Goal: Task Accomplishment & Management: Use online tool/utility

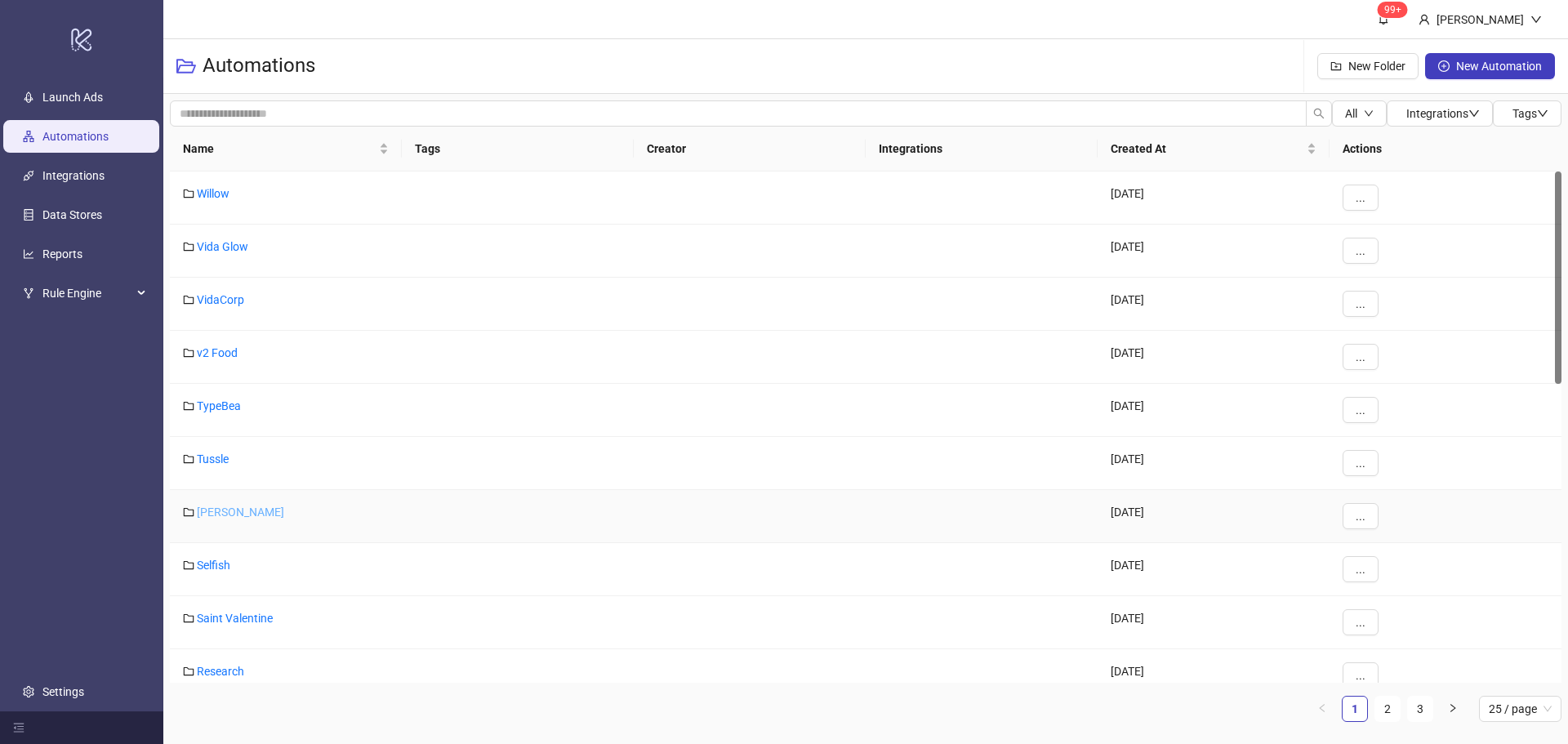
click at [215, 511] on link "[PERSON_NAME]" at bounding box center [240, 511] width 87 height 13
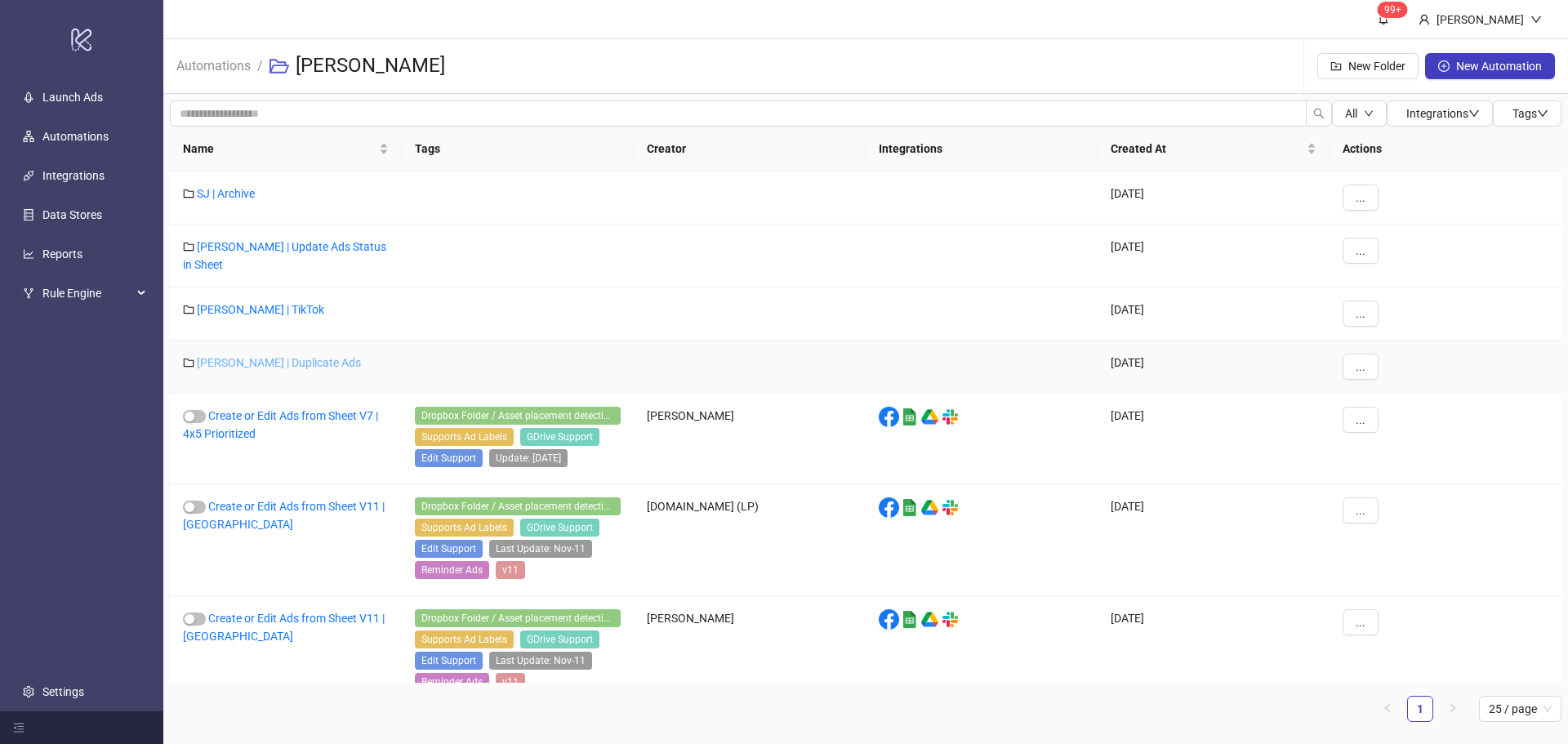
click at [307, 367] on link "[PERSON_NAME] | Duplicate Ads" at bounding box center [278, 362] width 164 height 13
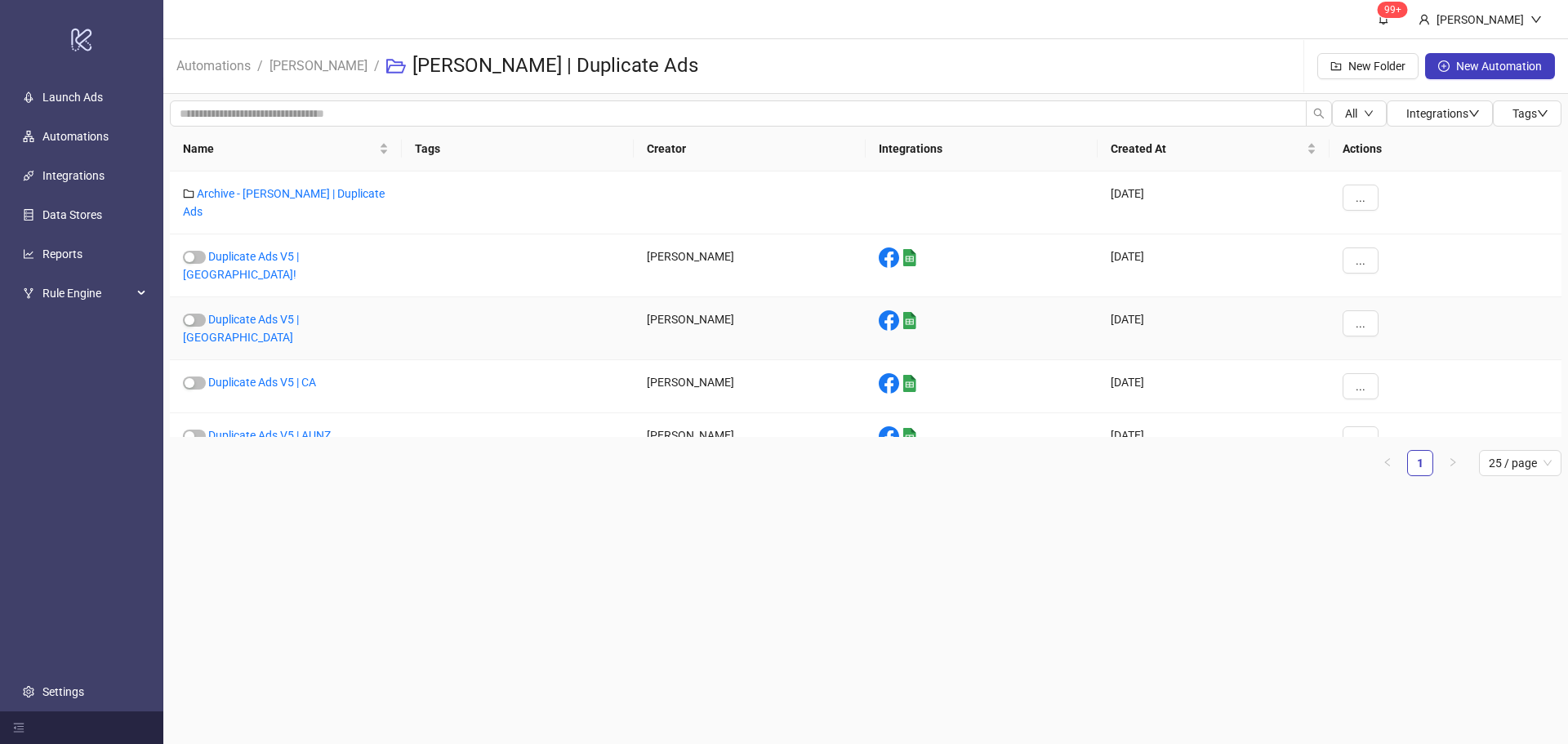
click at [291, 298] on div "Duplicate Ads V5 | [GEOGRAPHIC_DATA]" at bounding box center [286, 328] width 232 height 62
click at [296, 312] on link "Duplicate Ads V5 | [GEOGRAPHIC_DATA]" at bounding box center [240, 327] width 116 height 31
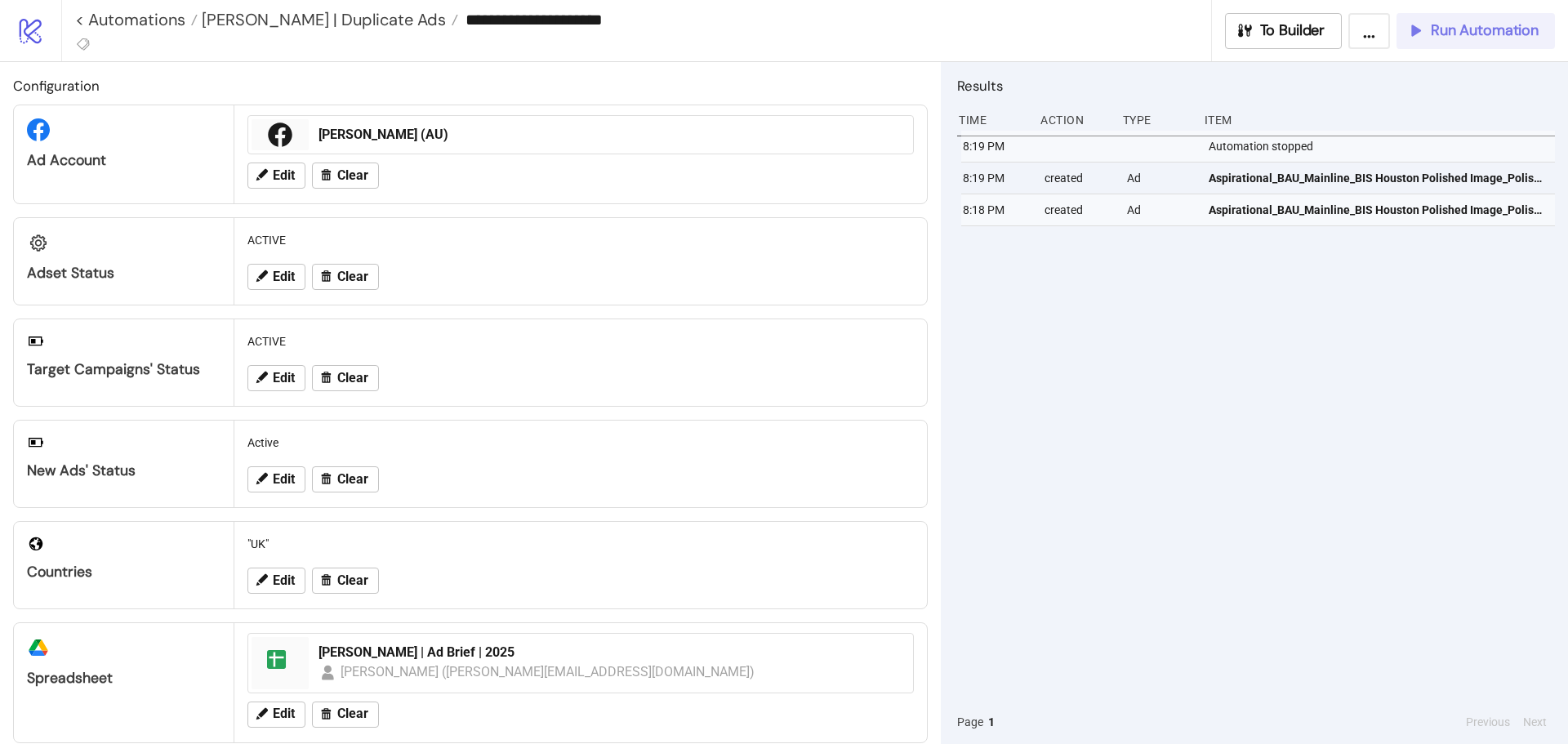
click at [1506, 24] on span "Run Automation" at bounding box center [1485, 30] width 108 height 19
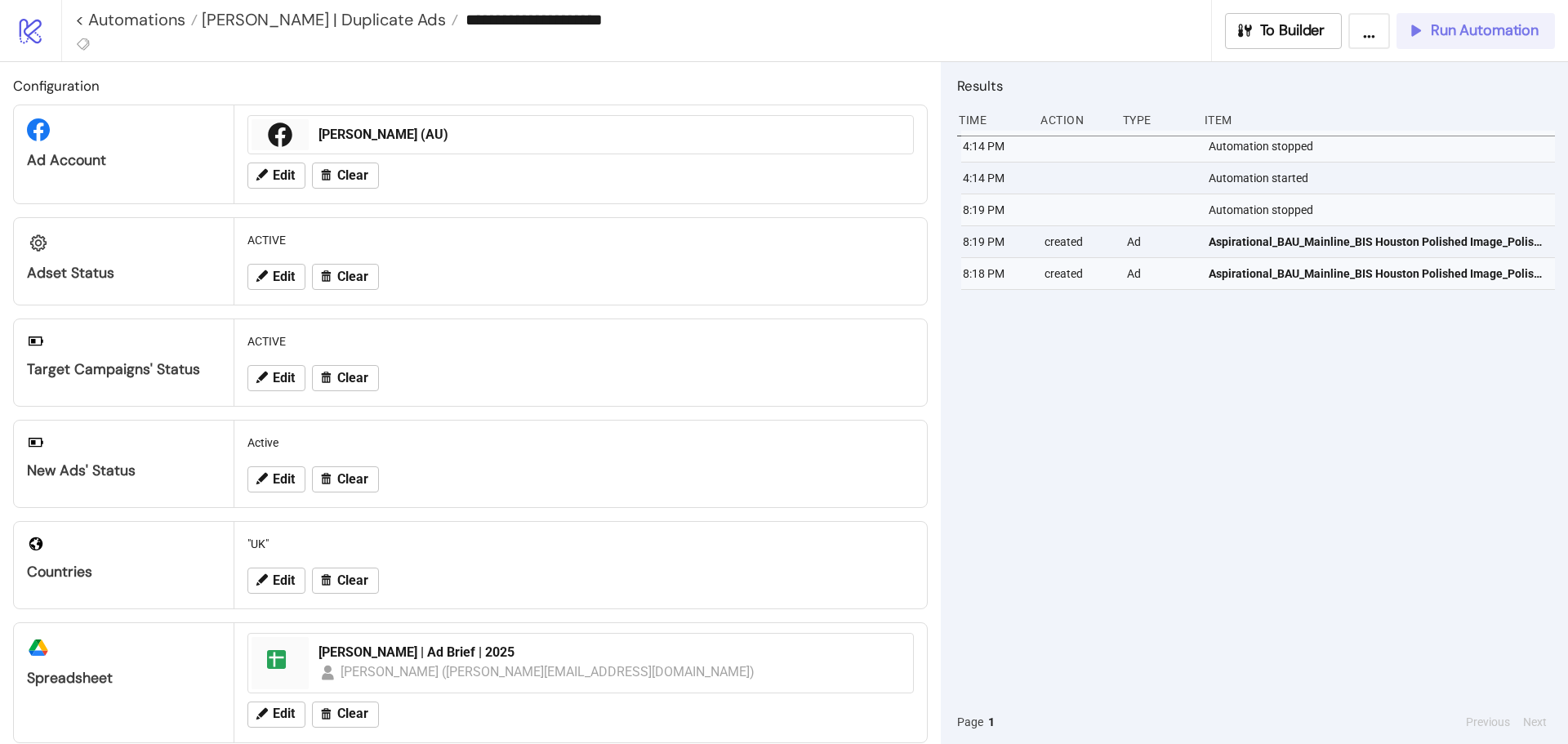
click at [1496, 32] on span "Run Automation" at bounding box center [1485, 30] width 108 height 19
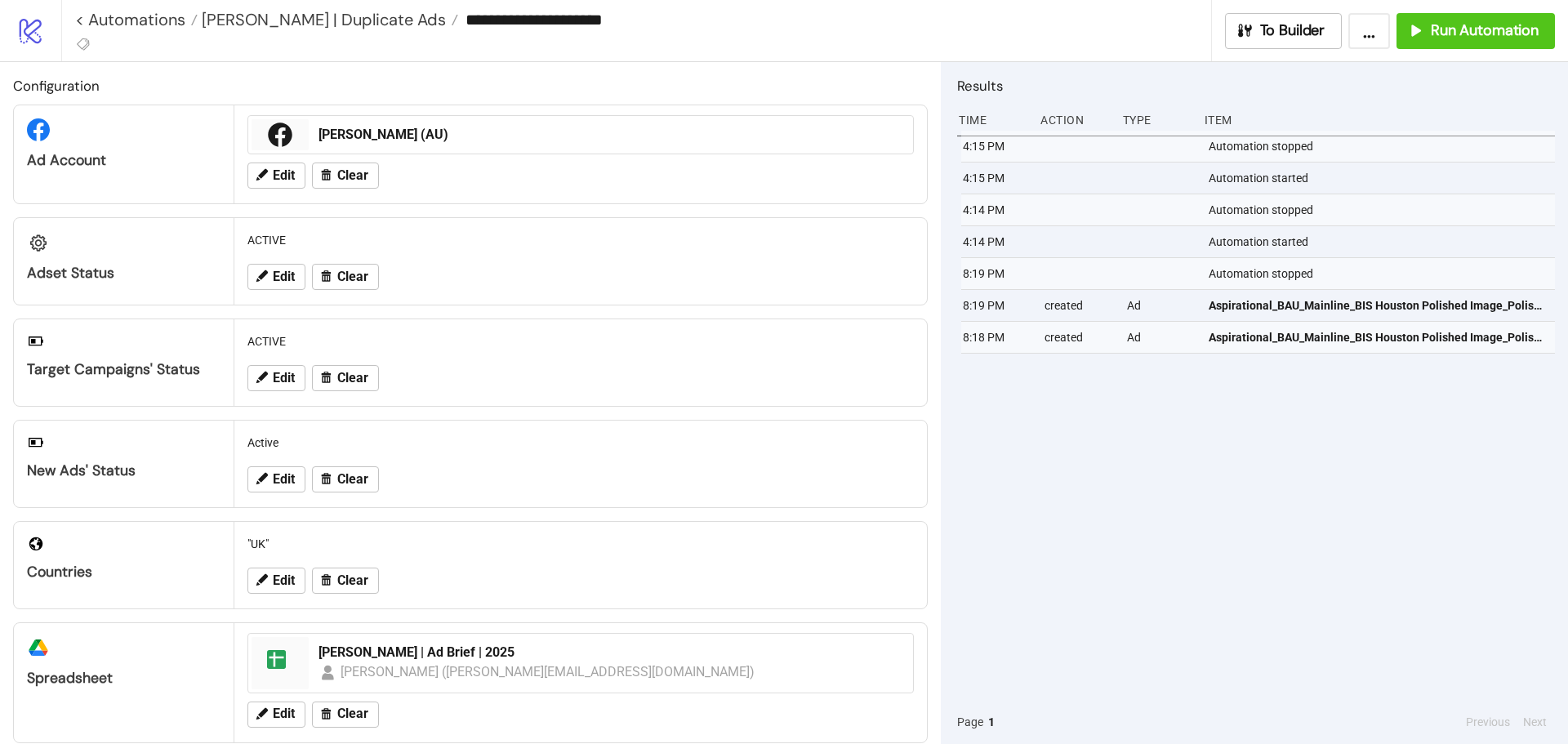
click at [1503, 571] on div "4:15 PM Automation stopped 4:15 PM Automation started 4:14 PM Automation stoppe…" at bounding box center [1255, 416] width 597 height 569
click at [1499, 26] on span "Run Automation" at bounding box center [1485, 30] width 108 height 19
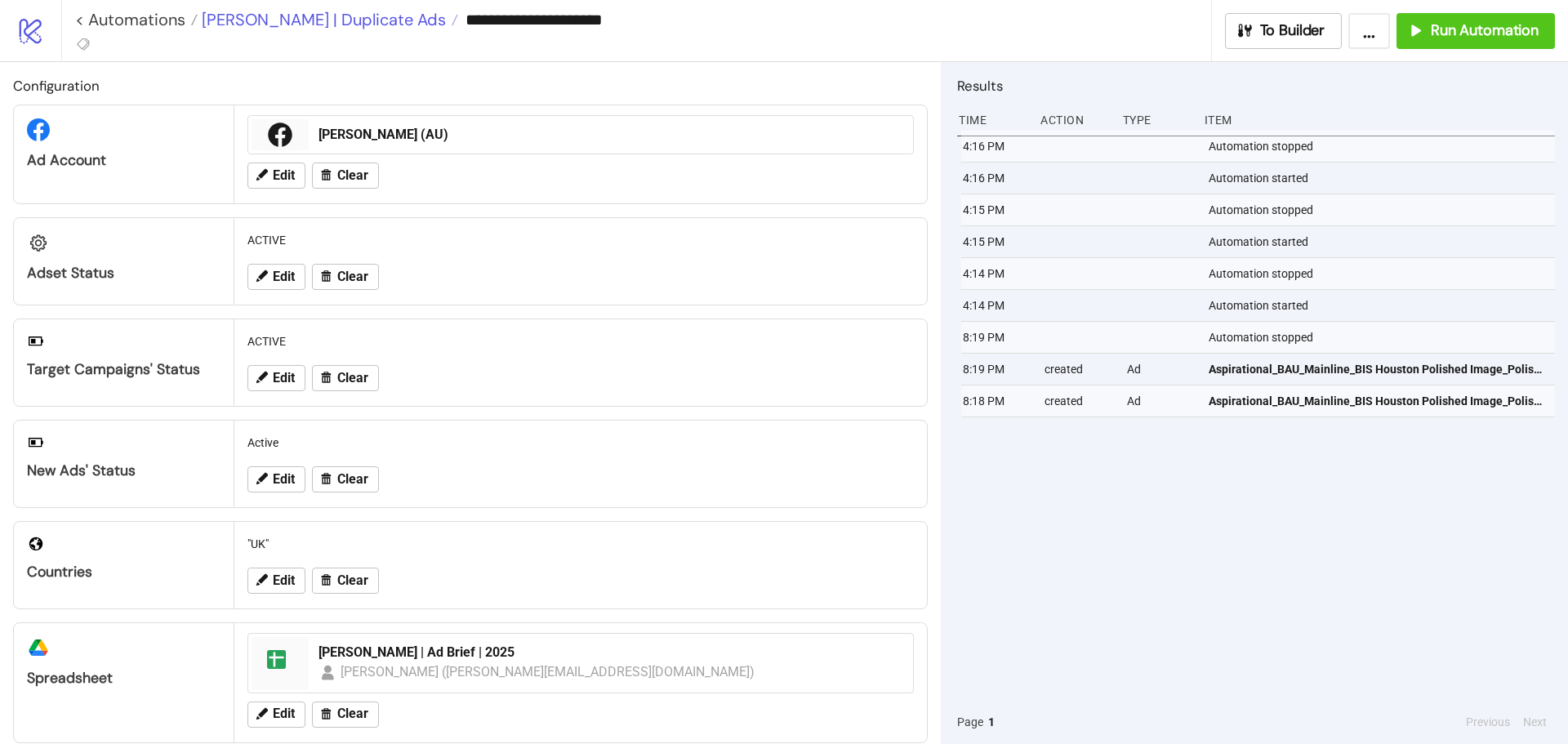
click at [335, 16] on span "[PERSON_NAME] | Duplicate Ads" at bounding box center [322, 19] width 248 height 21
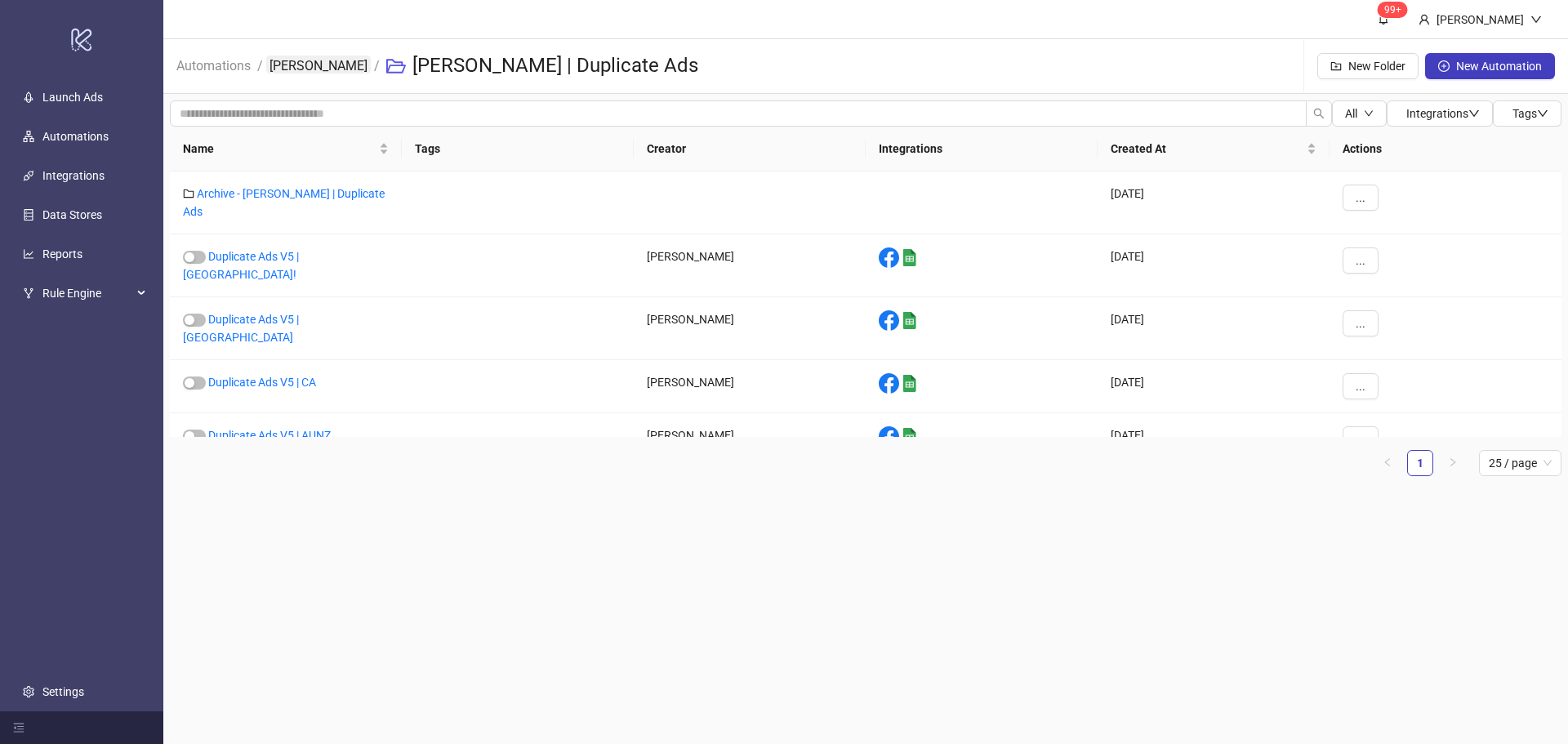
click at [315, 66] on link "[PERSON_NAME]" at bounding box center [318, 64] width 104 height 18
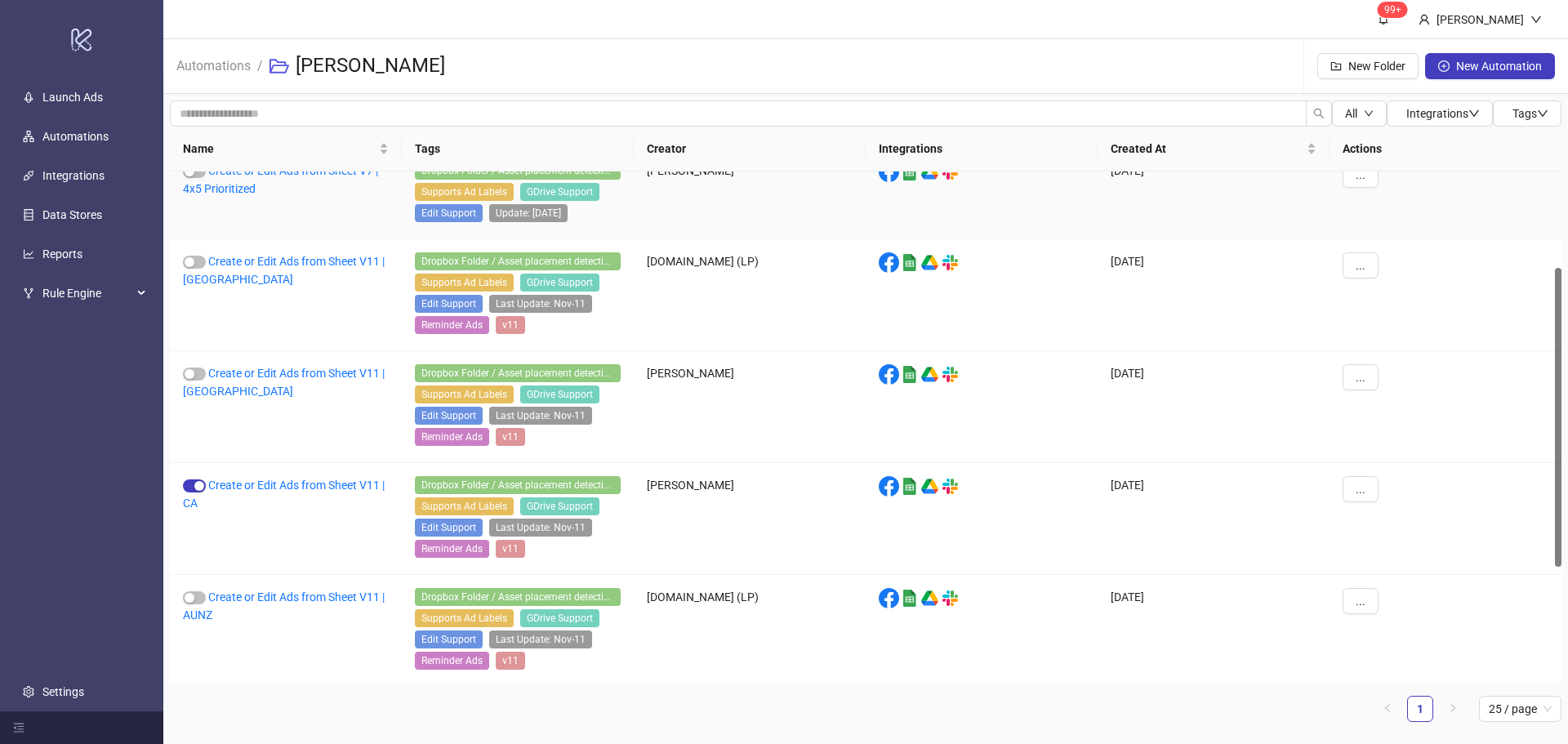
scroll to position [361, 0]
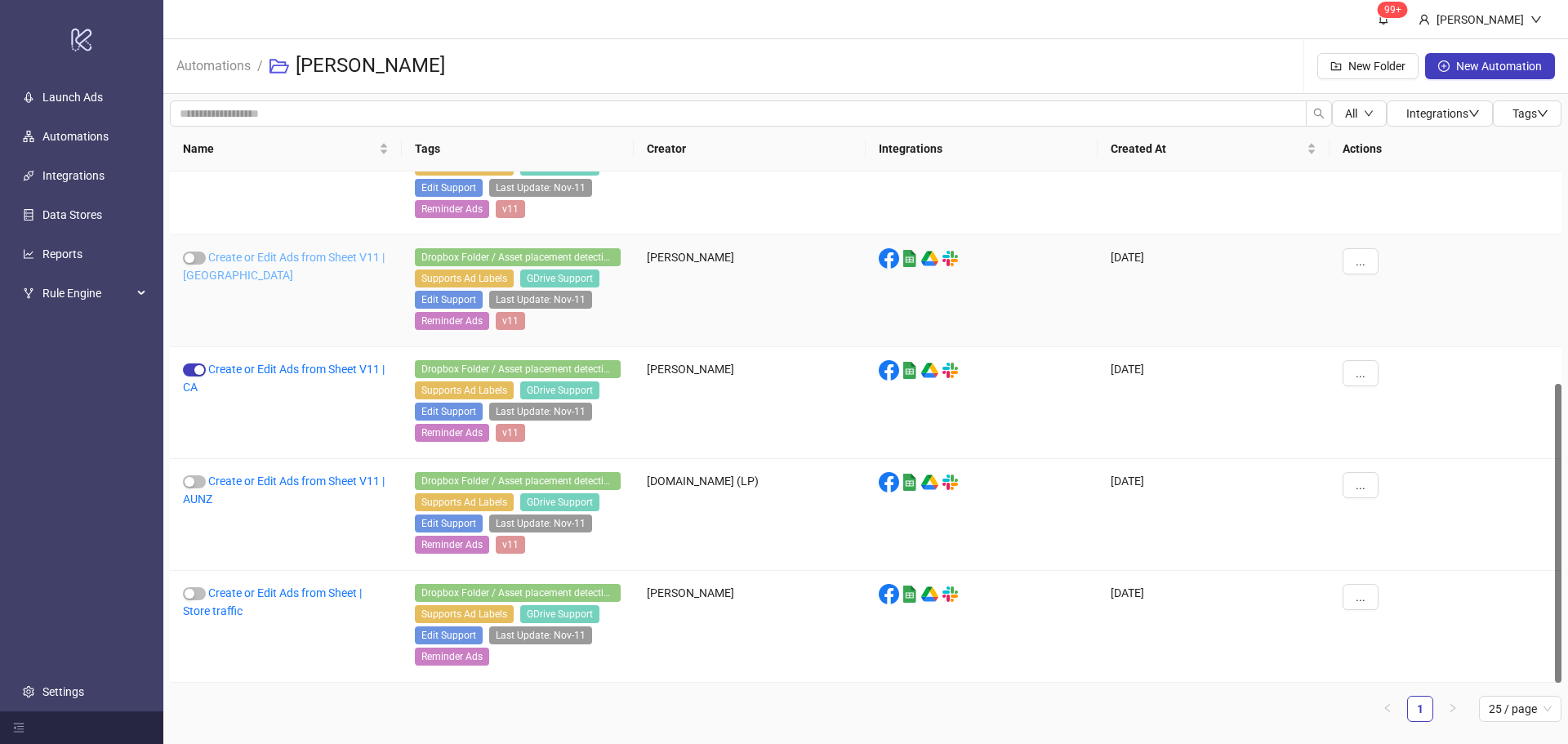
click at [340, 258] on link "Create or Edit Ads from Sheet V11 | [GEOGRAPHIC_DATA]" at bounding box center [283, 266] width 201 height 31
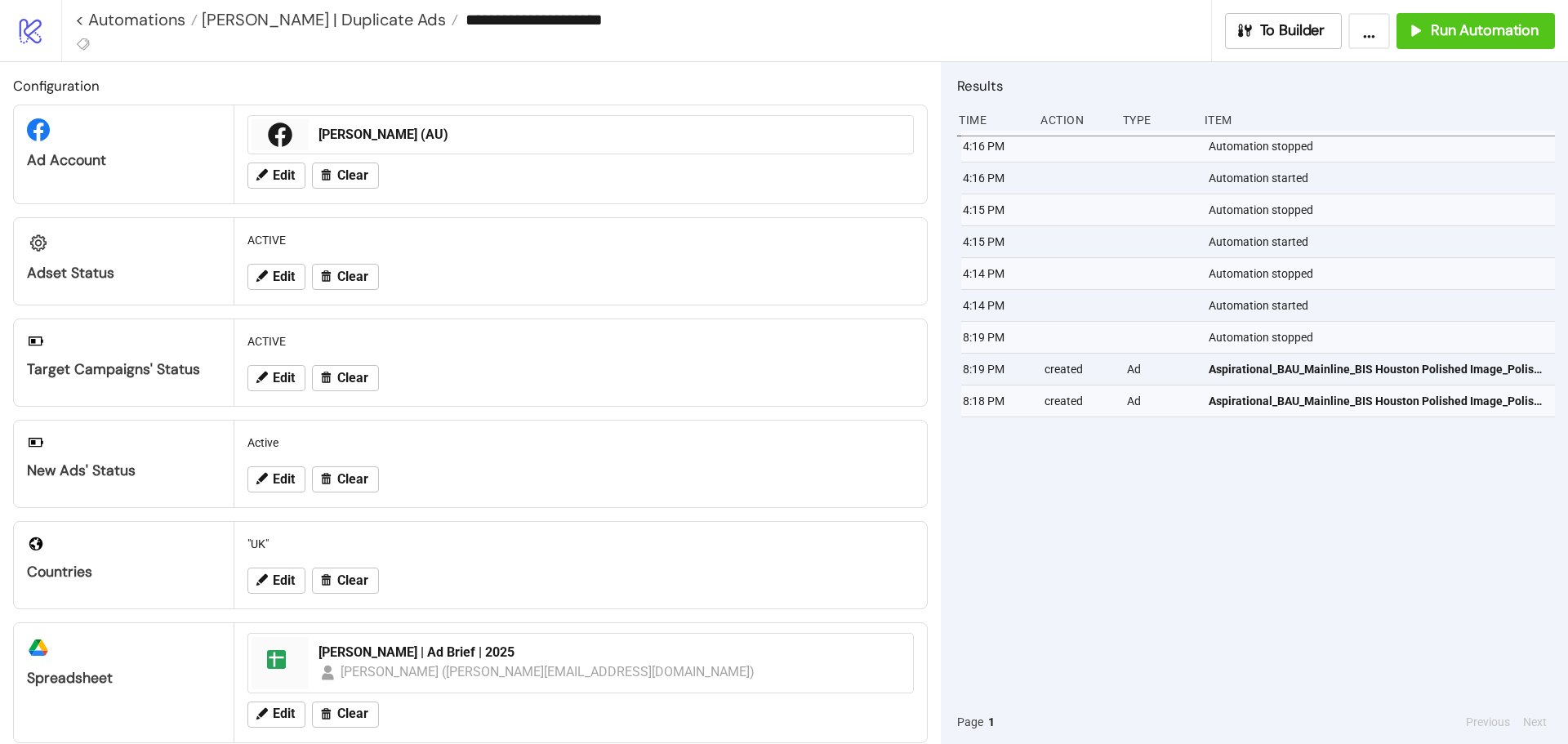
type input "**********"
